Goal: Check status

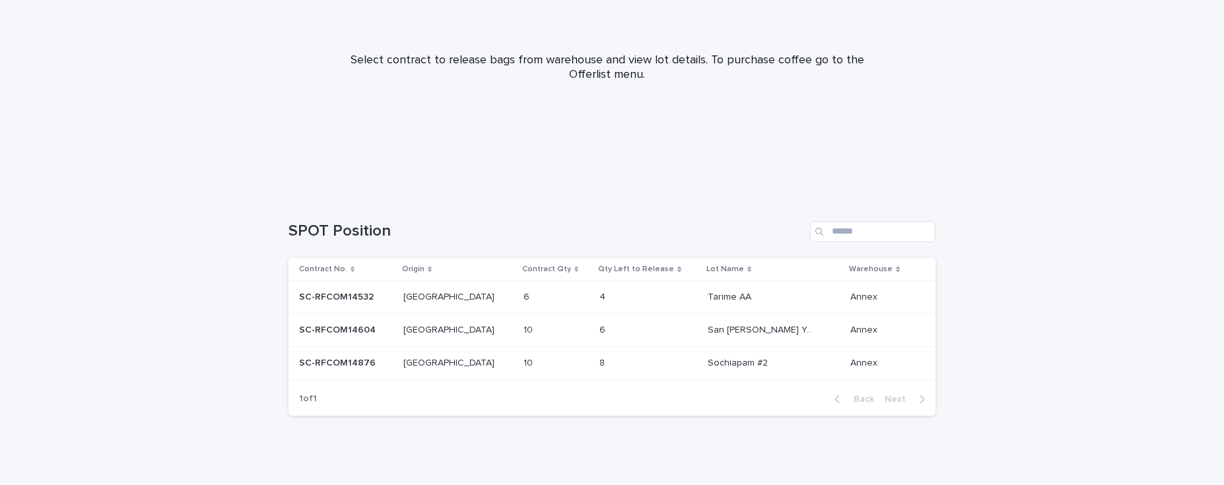
scroll to position [151, 0]
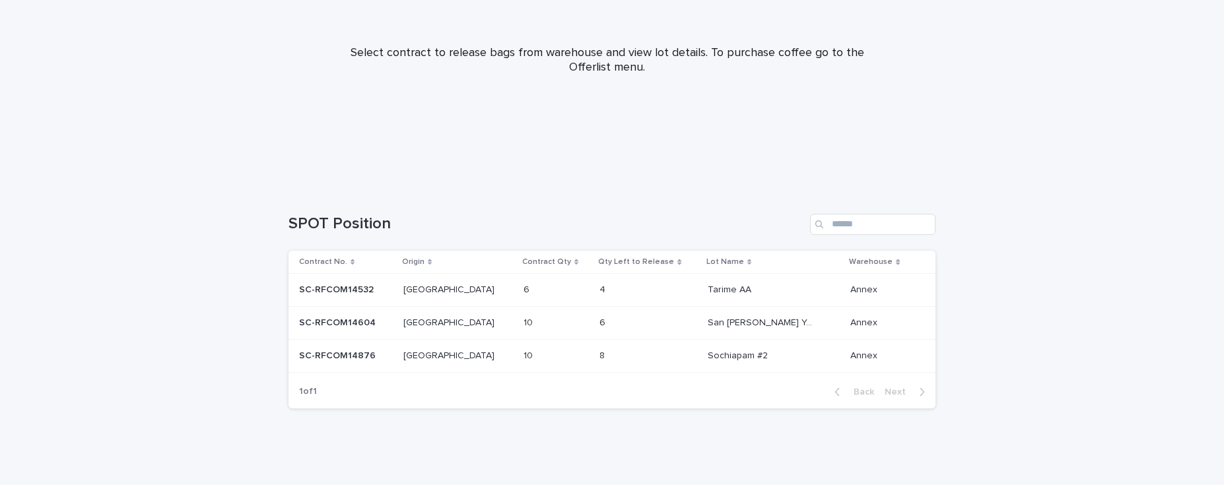
click at [380, 291] on p at bounding box center [346, 289] width 94 height 11
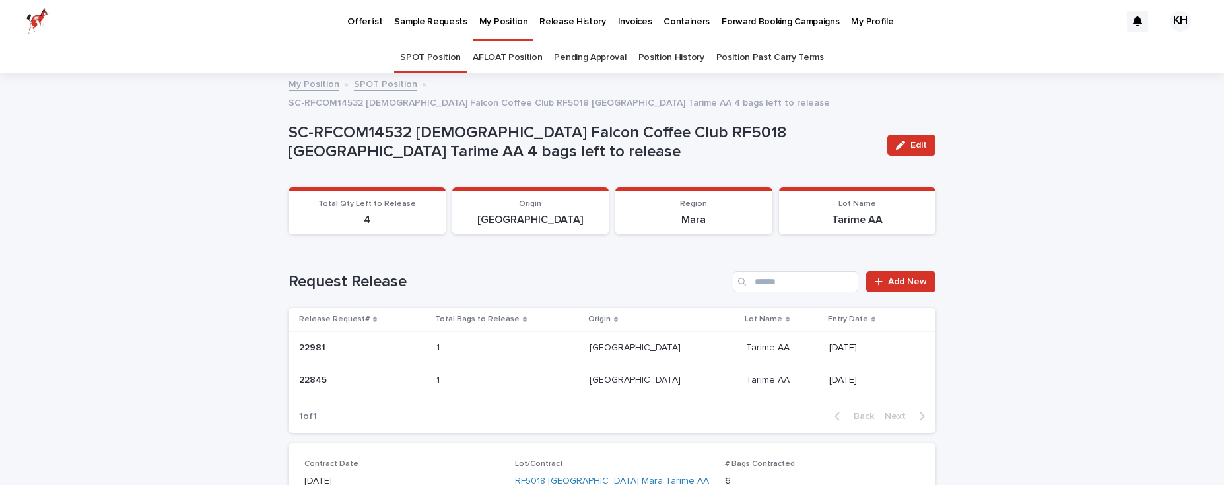
click at [487, 19] on p "My Position" at bounding box center [503, 14] width 49 height 28
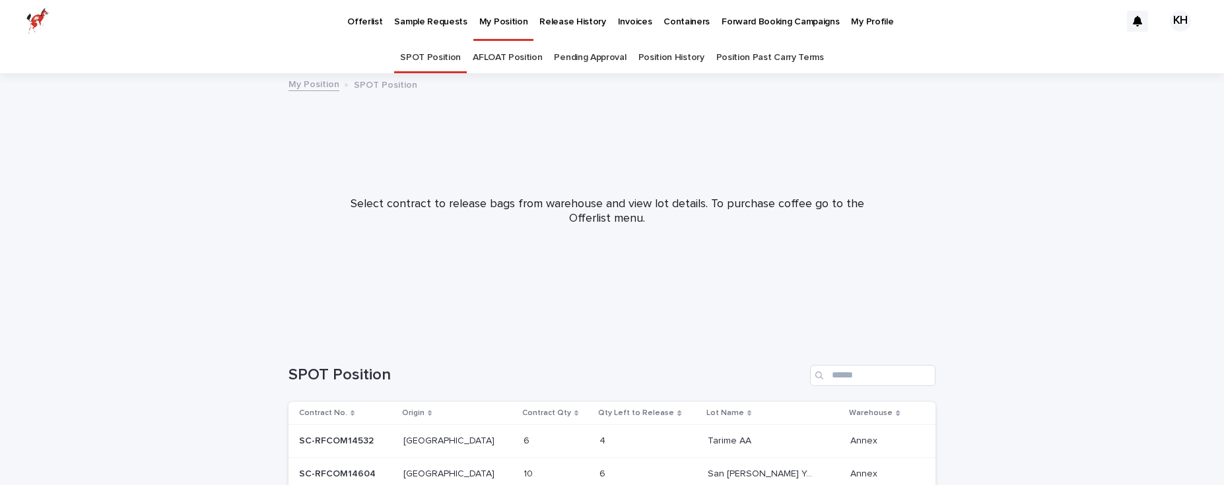
click at [559, 22] on p "Release History" at bounding box center [572, 14] width 66 height 28
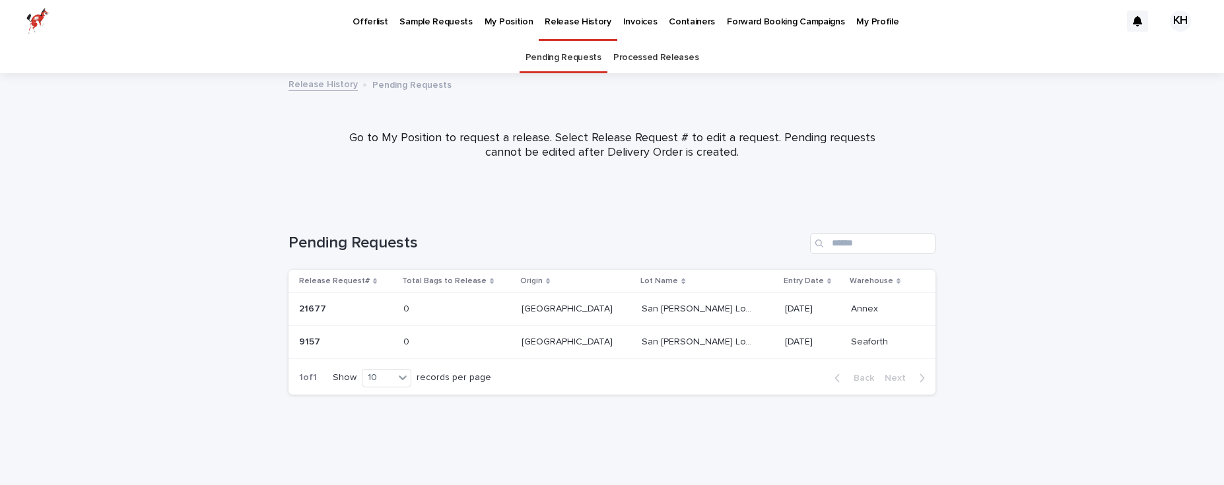
click at [643, 58] on link "Processed Releases" at bounding box center [655, 57] width 85 height 31
